Goal: Task Accomplishment & Management: Manage account settings

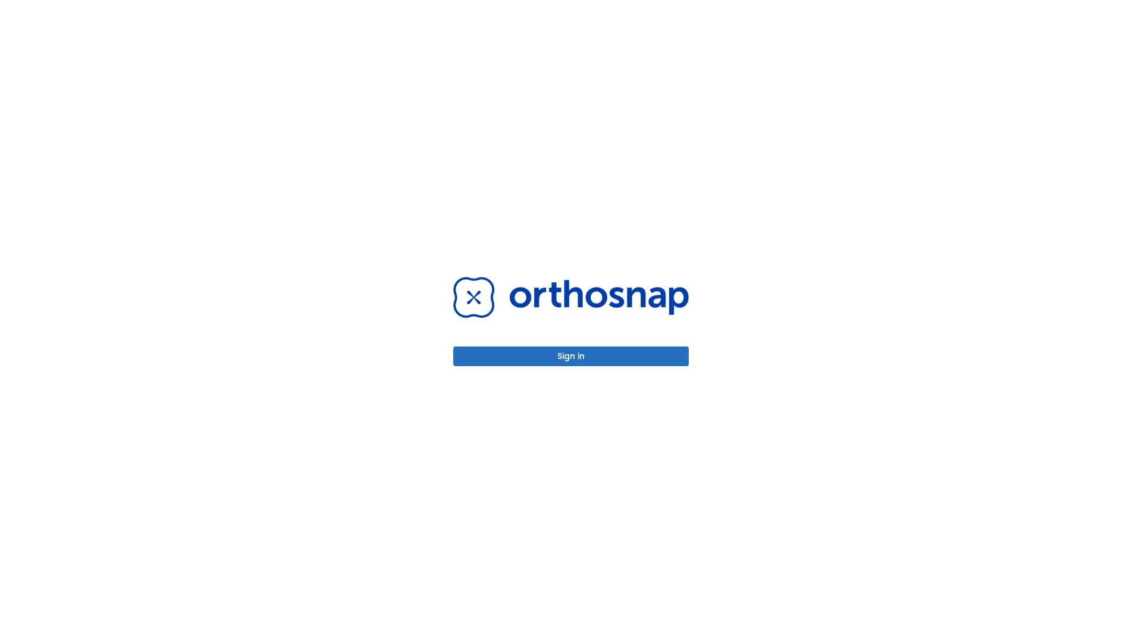
click at [571, 356] on button "Sign in" at bounding box center [571, 356] width 236 height 20
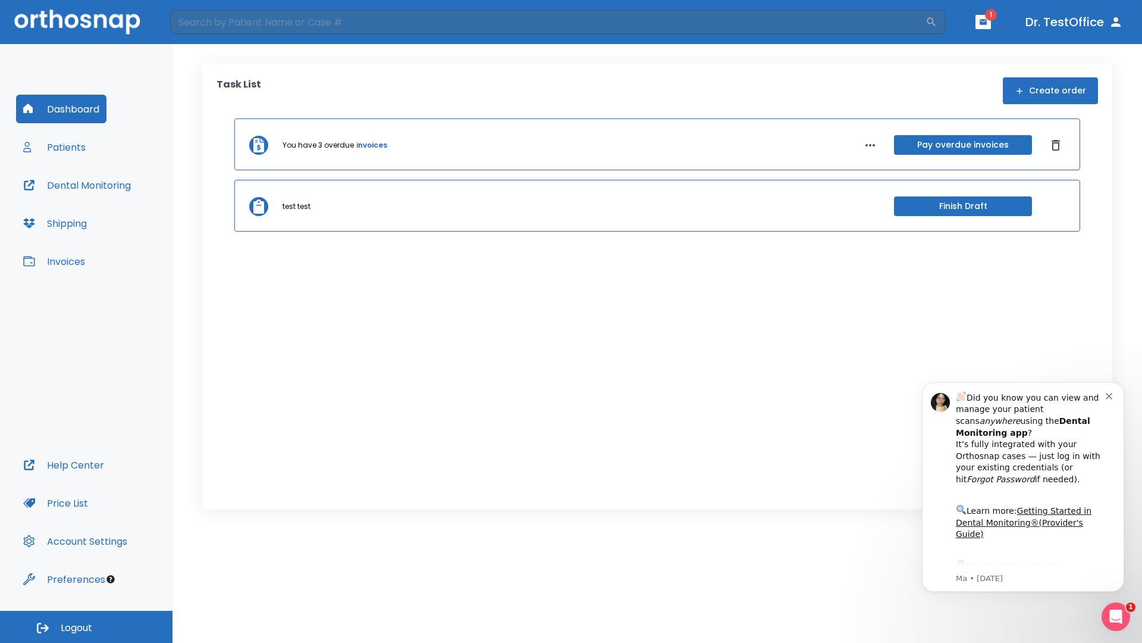
click at [86, 627] on span "Logout" at bounding box center [77, 627] width 32 height 13
